Goal: Transaction & Acquisition: Purchase product/service

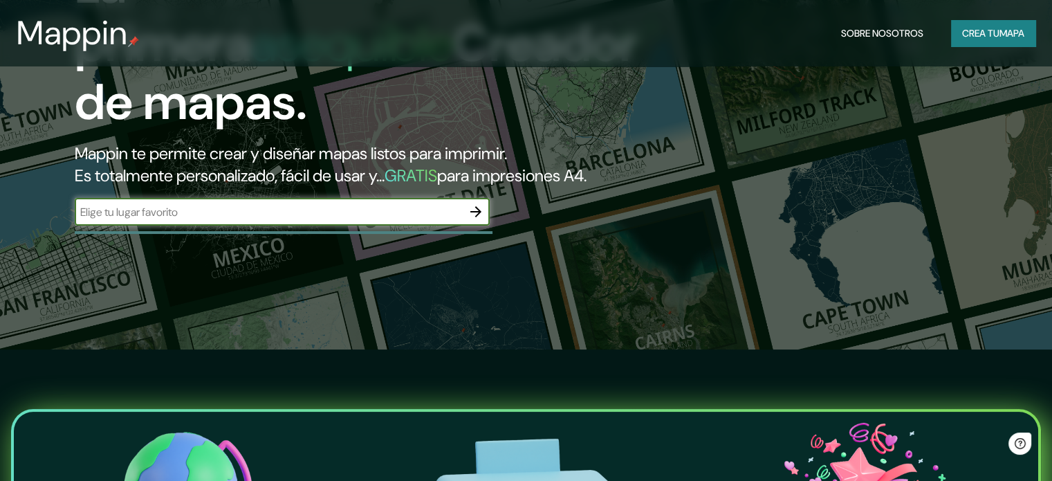
scroll to position [138, 0]
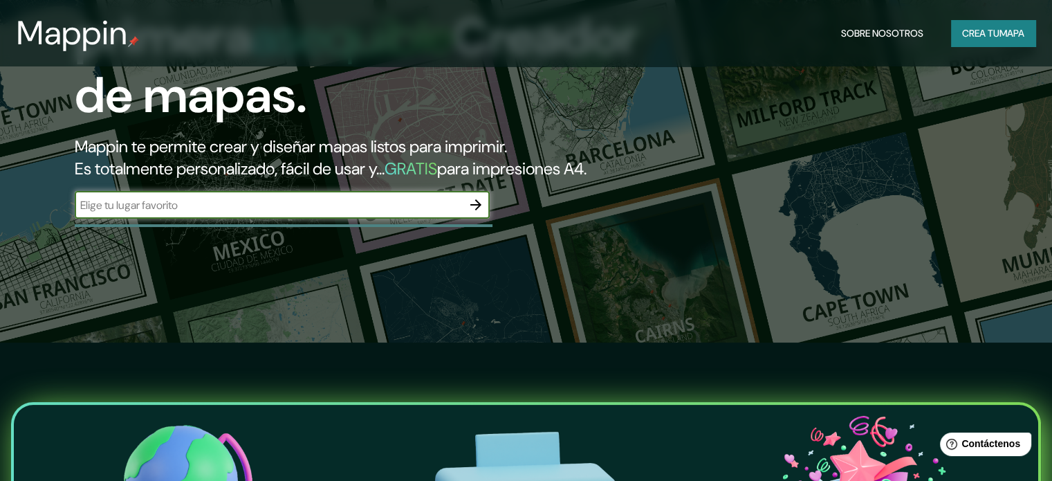
paste input "Balcarce 1100, C1066 Cdad. Autónoma de [GEOGRAPHIC_DATA]"
type input "Balcarce 1100, C1066 Cdad. Autónoma de [GEOGRAPHIC_DATA]"
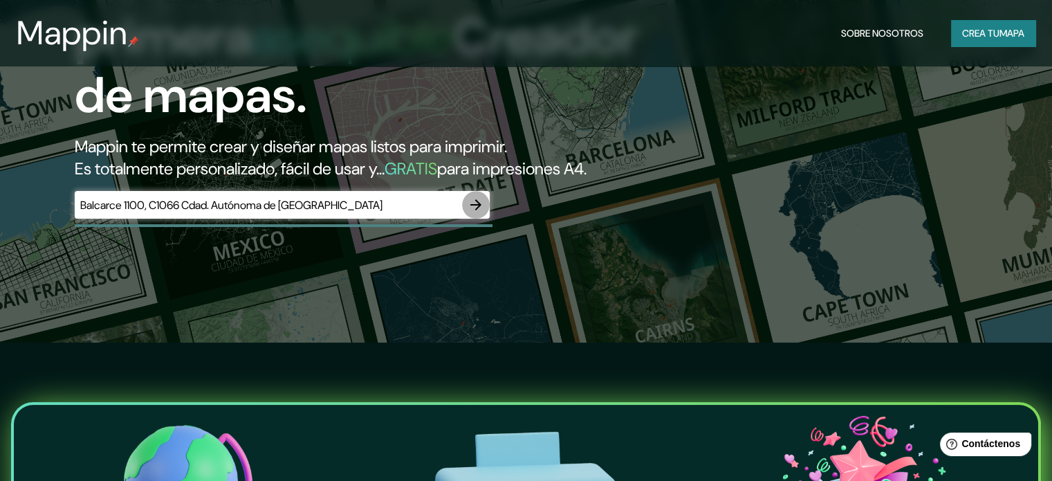
click at [470, 213] on icon "button" at bounding box center [476, 204] width 17 height 17
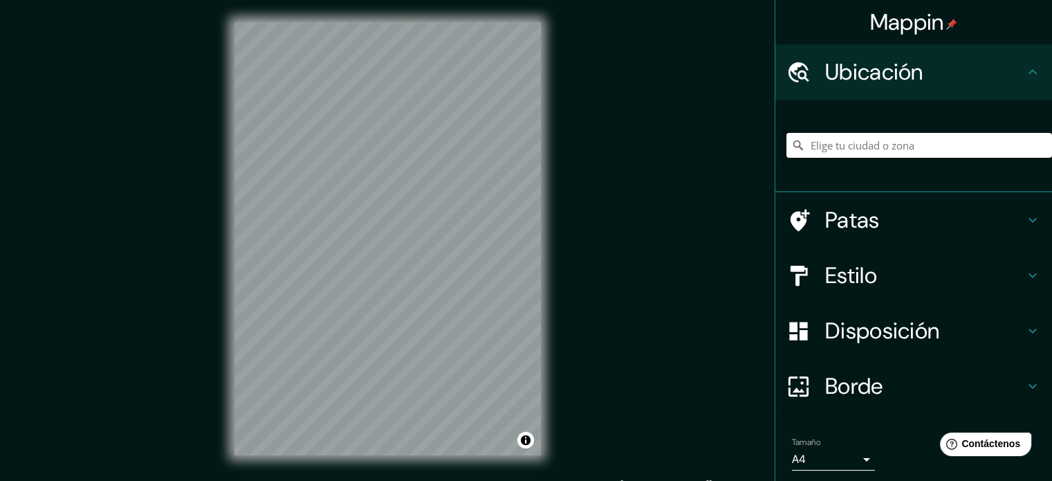
click at [880, 137] on input "Elige tu ciudad o zona" at bounding box center [919, 145] width 266 height 25
paste input "Balcarce 1100, C1066 Cdad. Autónoma de [GEOGRAPHIC_DATA]"
type input "[STREET_ADDRESS]"
click at [1035, 143] on icon "Claro" at bounding box center [1040, 145] width 11 height 11
paste input "[PERSON_NAME] 1º 400, C1103 Cdad. Autónoma de [GEOGRAPHIC_DATA]"
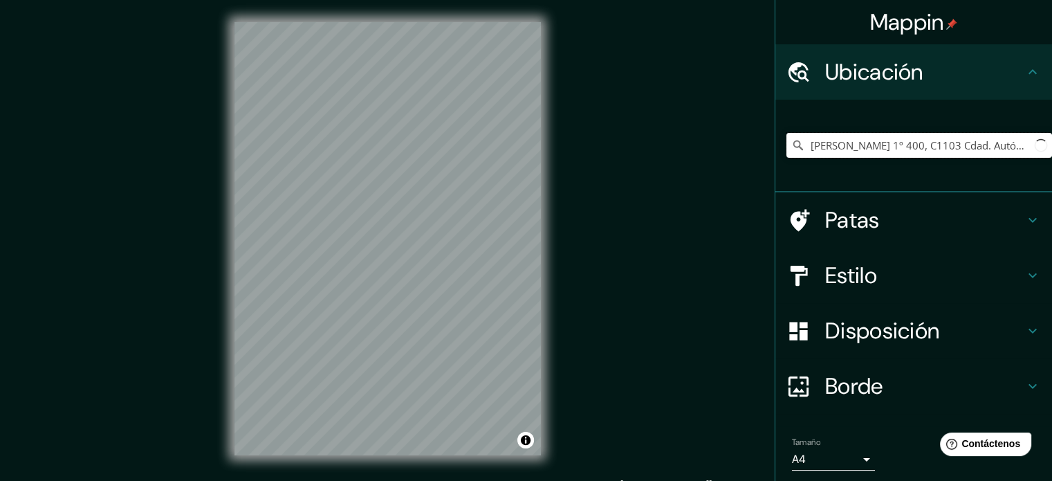
scroll to position [0, 66]
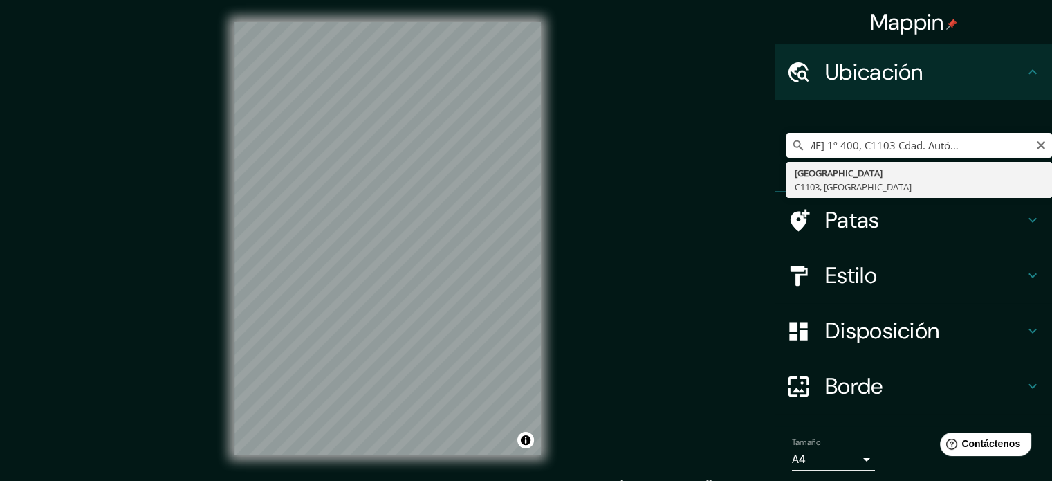
type input "[GEOGRAPHIC_DATA], [GEOGRAPHIC_DATA]"
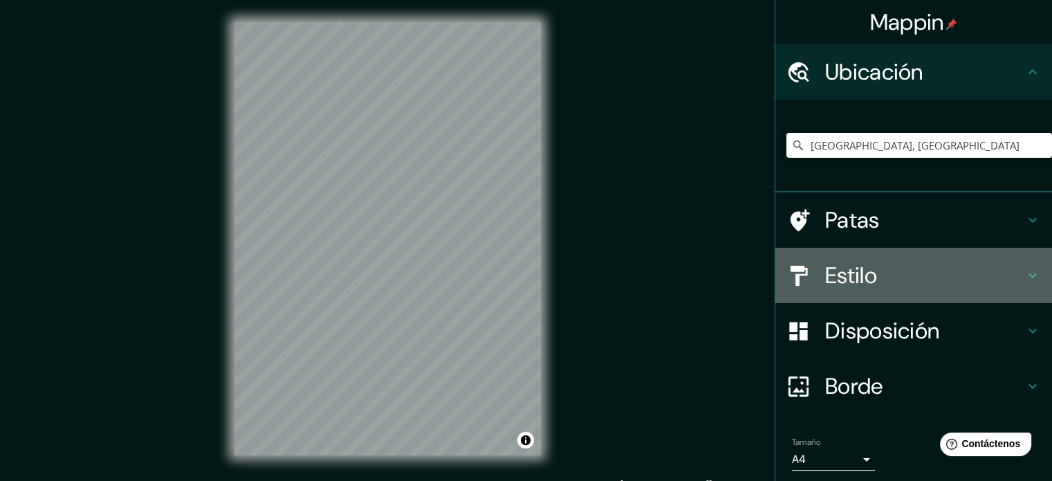
click at [892, 255] on div "Estilo" at bounding box center [913, 275] width 277 height 55
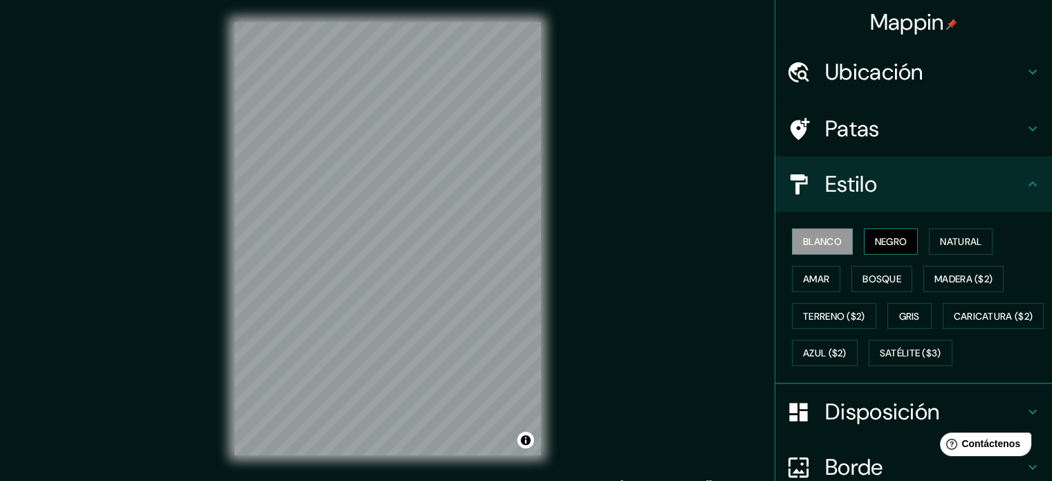
click at [904, 241] on button "Negro" at bounding box center [891, 241] width 55 height 26
click at [923, 271] on button "Madera ($2)" at bounding box center [963, 279] width 80 height 26
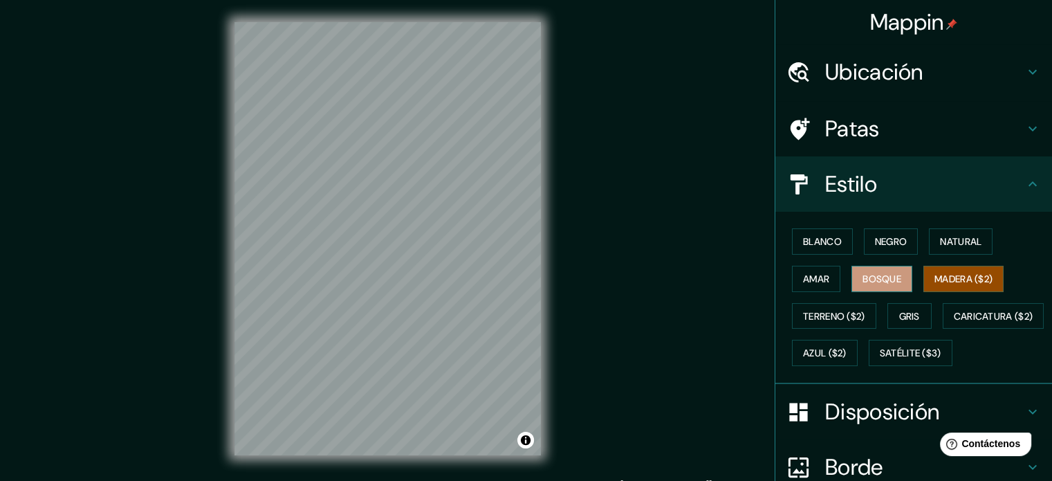
click at [876, 277] on font "Bosque" at bounding box center [881, 279] width 39 height 12
click at [880, 248] on font "Negro" at bounding box center [891, 241] width 33 height 18
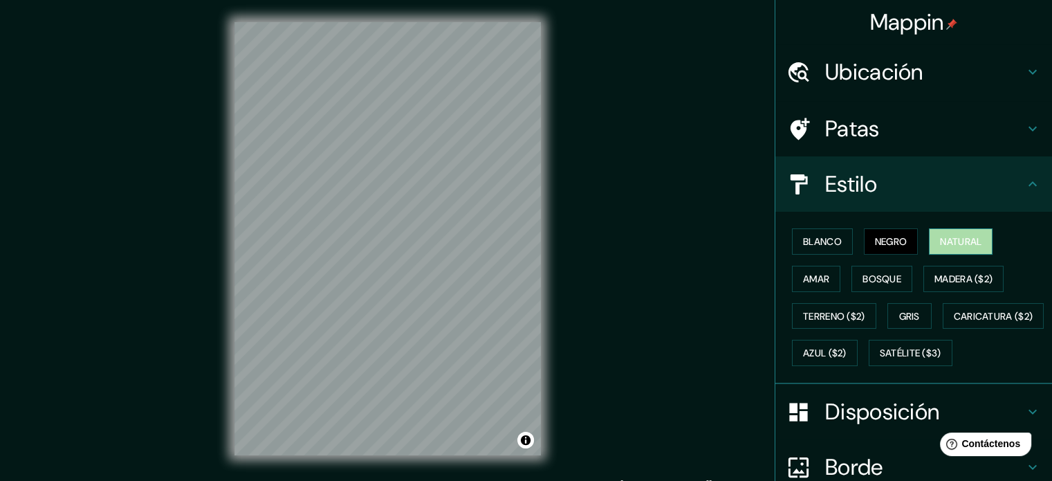
click at [929, 237] on button "Natural" at bounding box center [961, 241] width 64 height 26
click at [803, 284] on font "Amar" at bounding box center [816, 279] width 26 height 18
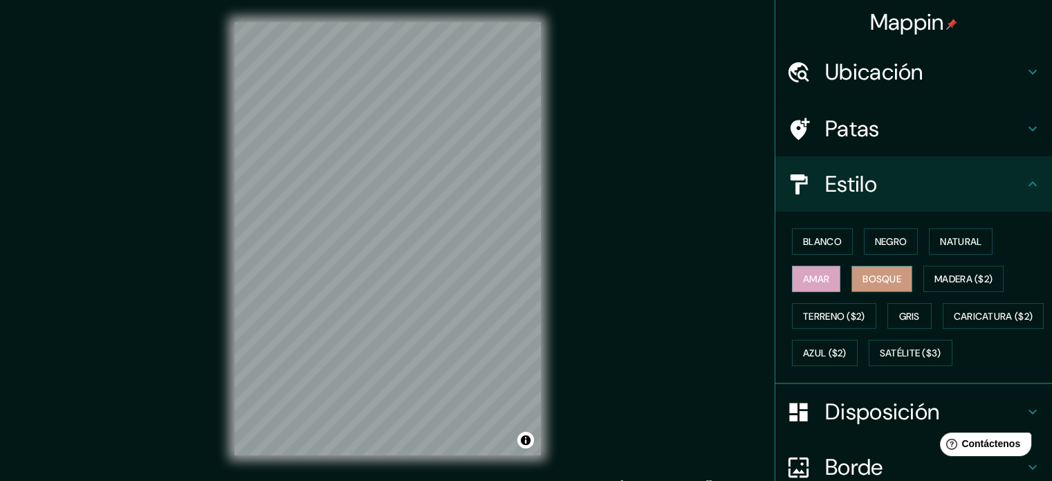
click at [851, 276] on button "Bosque" at bounding box center [881, 279] width 61 height 26
click at [880, 232] on font "Negro" at bounding box center [891, 241] width 33 height 18
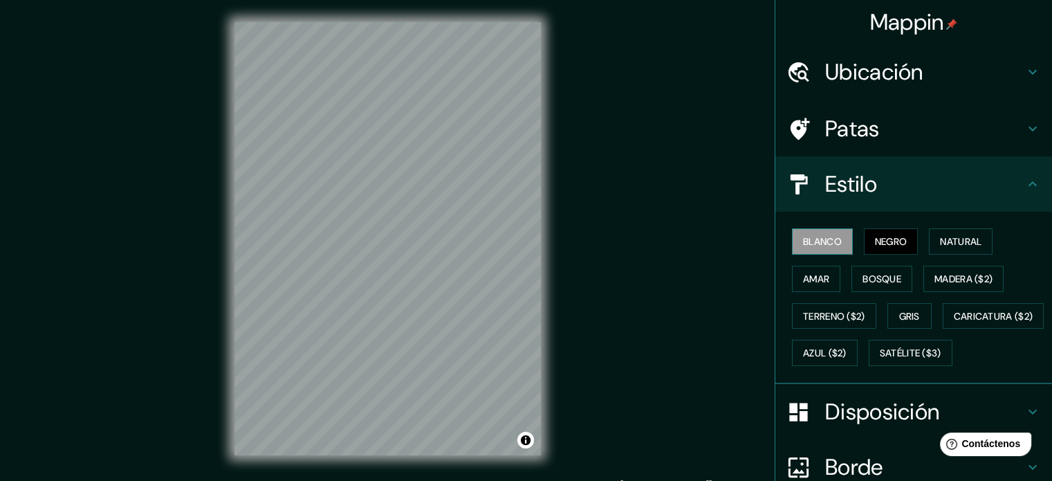
click at [803, 240] on font "Blanco" at bounding box center [822, 241] width 39 height 12
click at [882, 239] on font "Negro" at bounding box center [891, 241] width 33 height 12
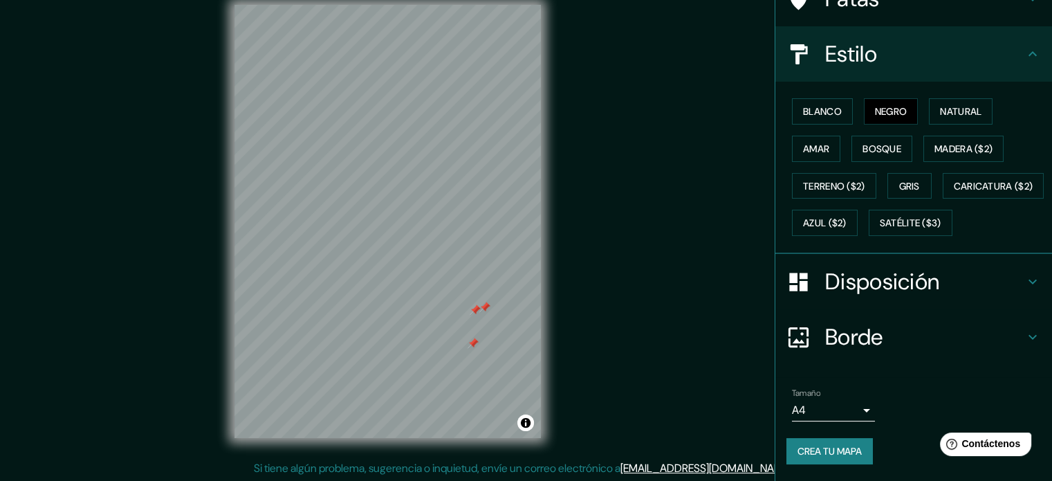
scroll to position [18, 0]
click at [840, 457] on font "Crea tu mapa" at bounding box center [829, 451] width 64 height 12
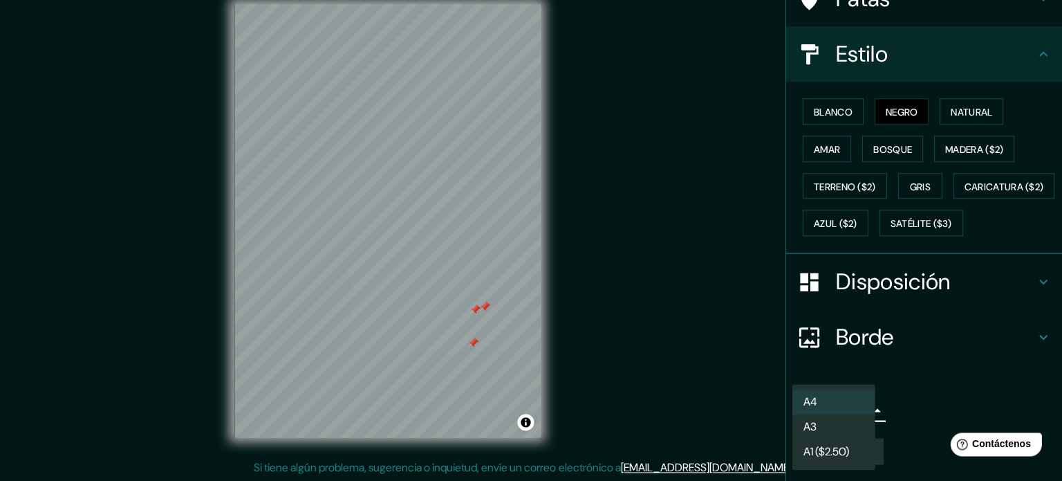
click at [858, 418] on body "Mappin Ubicación [GEOGRAPHIC_DATA], [GEOGRAPHIC_DATA] Patas Estilo Blanco Negro…" at bounding box center [531, 222] width 1062 height 481
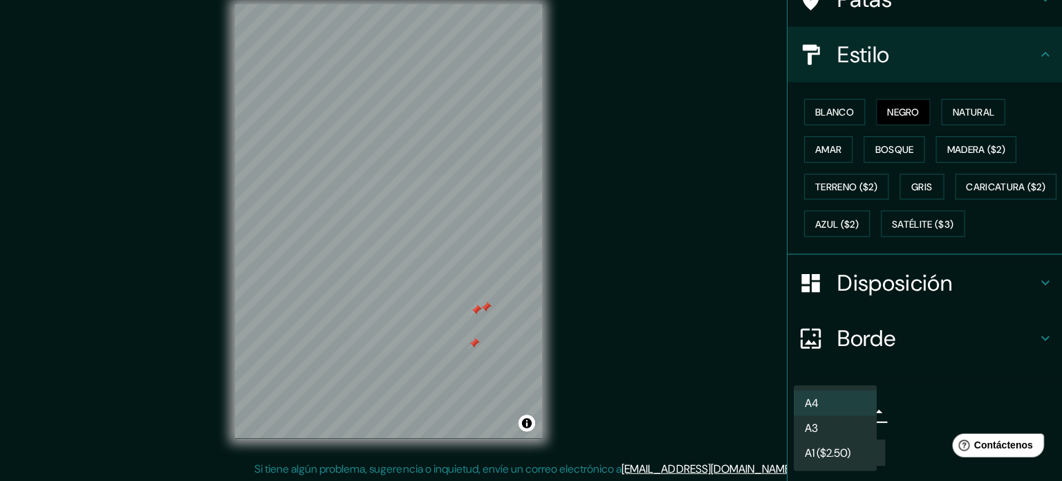
click at [858, 418] on li "A3" at bounding box center [833, 426] width 83 height 25
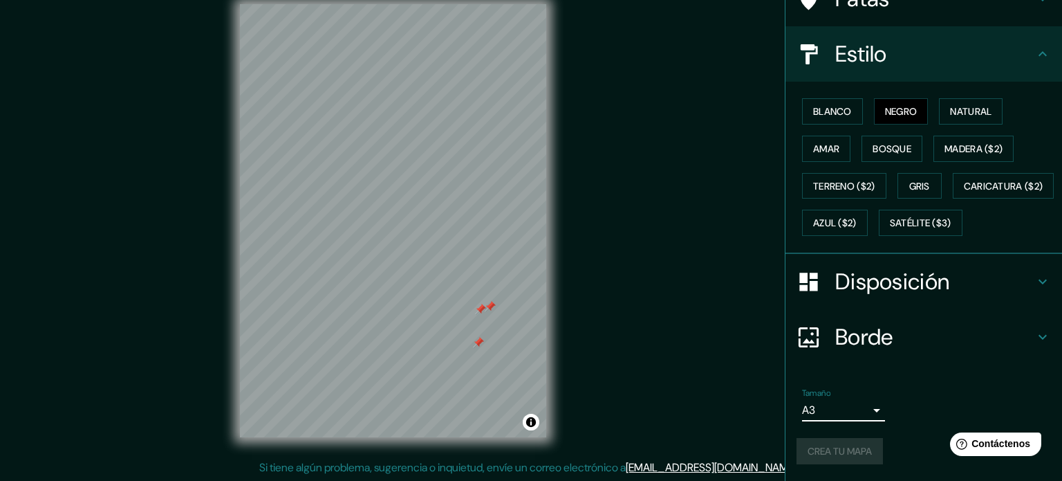
click at [858, 418] on body "Mappin Ubicación [GEOGRAPHIC_DATA], [GEOGRAPHIC_DATA] Patas Estilo Blanco Negro…" at bounding box center [531, 222] width 1062 height 481
click at [854, 413] on body "Mappin Ubicación [GEOGRAPHIC_DATA], [GEOGRAPHIC_DATA] Patas Estilo Blanco Negro…" at bounding box center [531, 222] width 1062 height 481
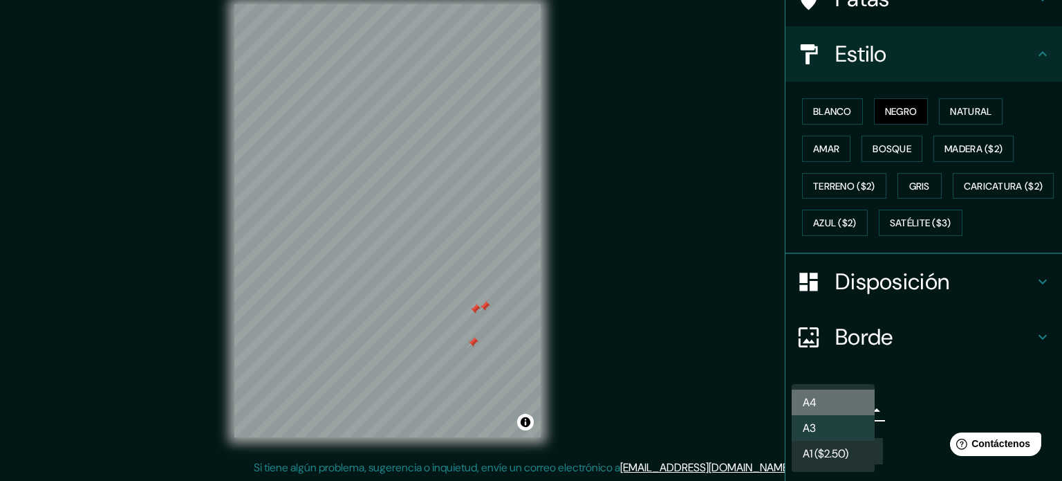
click at [850, 406] on li "A4" at bounding box center [833, 402] width 83 height 26
type input "single"
click at [850, 406] on li "A4" at bounding box center [833, 402] width 83 height 26
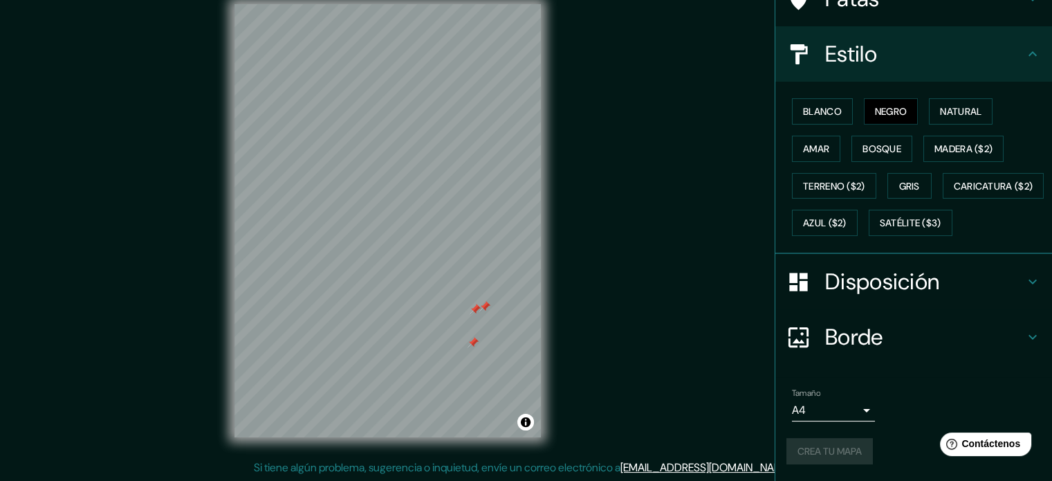
click at [908, 411] on div "Tamaño A4 single" at bounding box center [913, 404] width 255 height 44
